Goal: Information Seeking & Learning: Learn about a topic

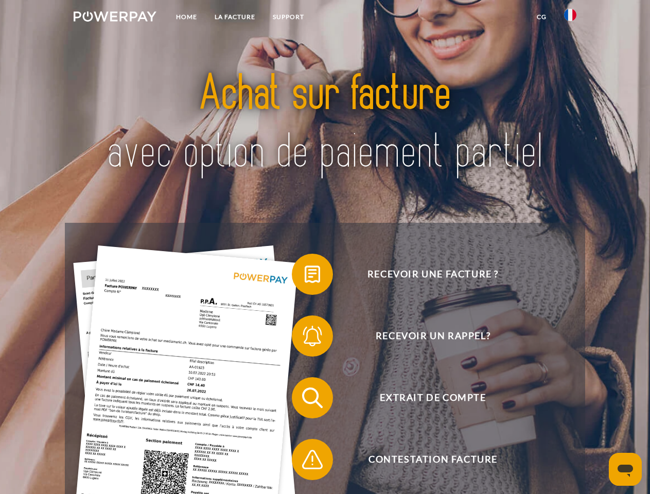
click at [115, 18] on img at bounding box center [115, 16] width 83 height 10
click at [570, 18] on img at bounding box center [570, 15] width 12 height 12
click at [541, 17] on link "CG" at bounding box center [541, 17] width 27 height 19
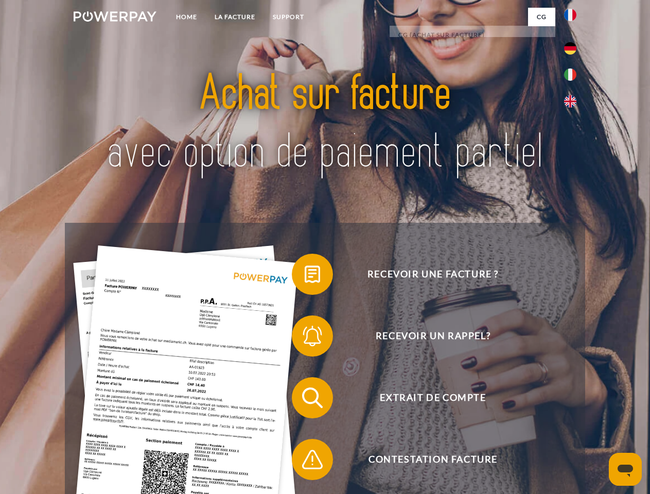
click at [305, 276] on span at bounding box center [296, 274] width 51 height 51
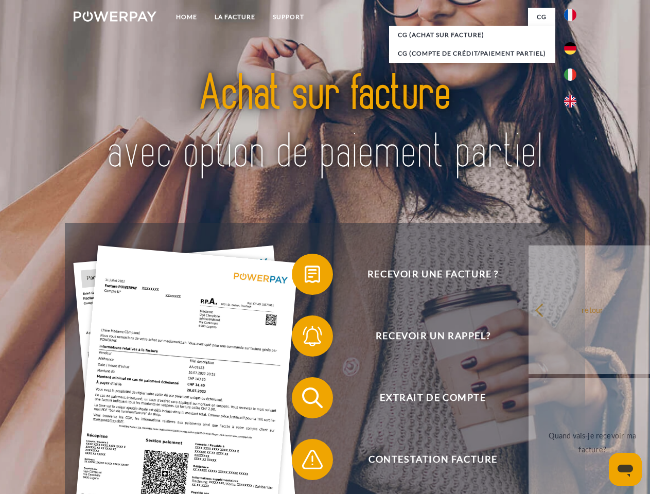
click at [305, 338] on span at bounding box center [296, 335] width 51 height 51
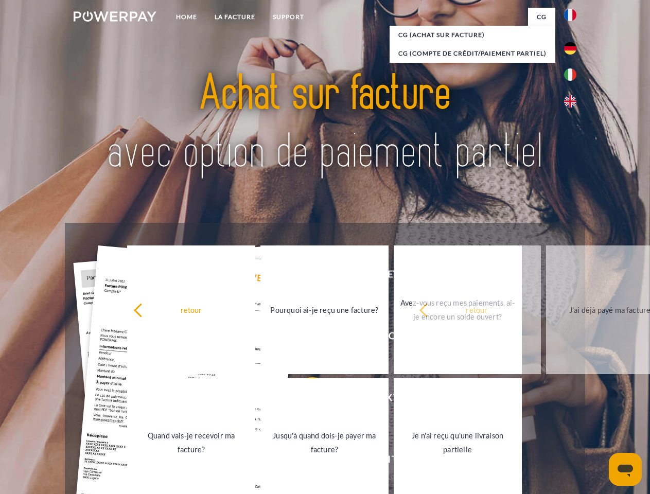
click at [305, 400] on link "Jusqu'à quand dois-je payer ma facture?" at bounding box center [324, 442] width 128 height 129
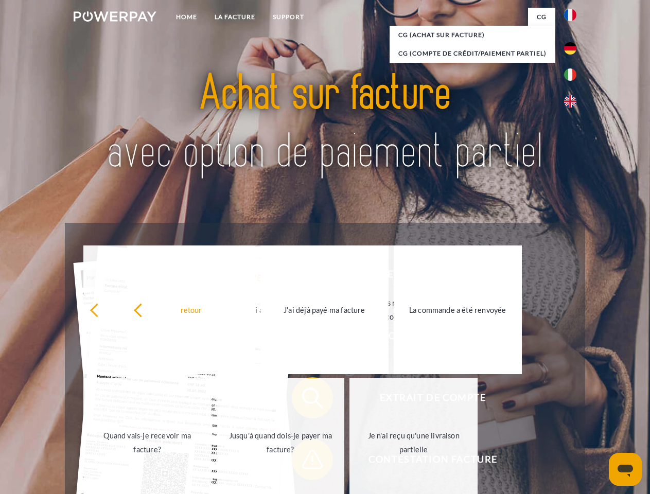
click at [305, 462] on span at bounding box center [296, 459] width 51 height 51
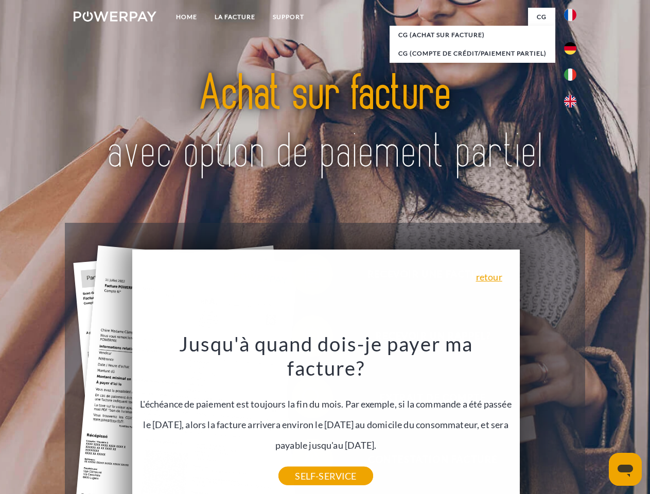
click at [625, 469] on icon "Ouvrir la fenêtre de messagerie" at bounding box center [625, 471] width 15 height 12
